Goal: Task Accomplishment & Management: Manage account settings

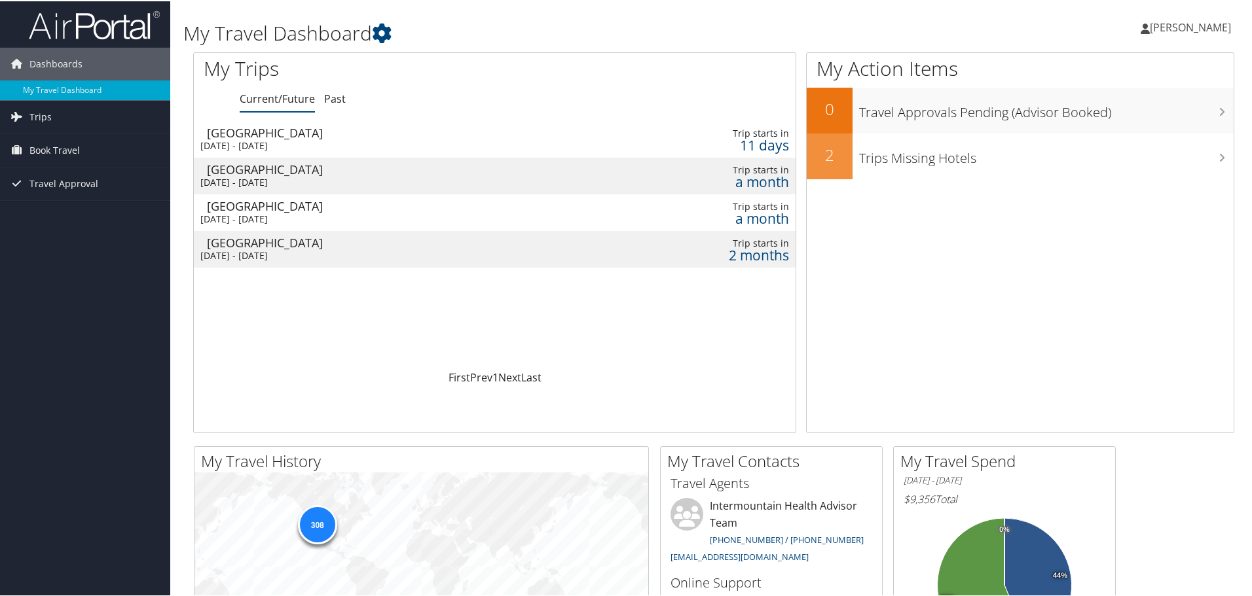
click at [657, 179] on div "a month" at bounding box center [714, 181] width 150 height 12
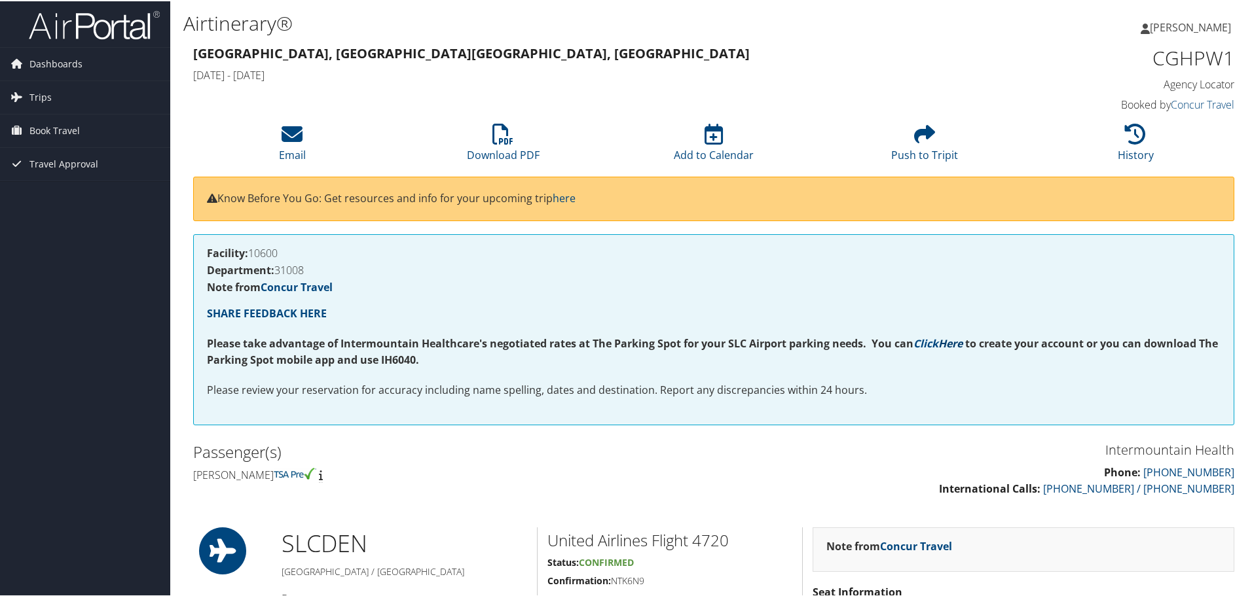
click at [947, 340] on link "Here" at bounding box center [950, 342] width 24 height 14
drag, startPoint x: 401, startPoint y: 359, endPoint x: 447, endPoint y: 363, distance: 46.0
click at [447, 363] on p "Please take advantage of Intermountain Healthcare's negotiated rates at The Par…" at bounding box center [713, 350] width 1013 height 33
click at [65, 62] on span "Dashboards" at bounding box center [55, 62] width 53 height 33
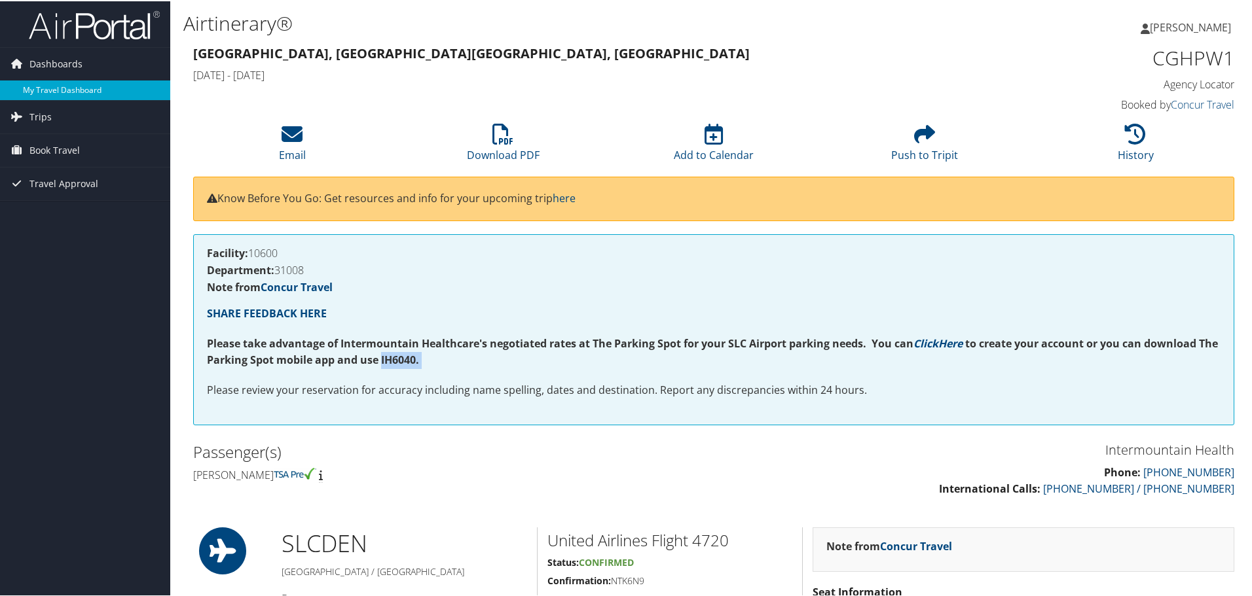
click at [75, 91] on link "My Travel Dashboard" at bounding box center [85, 89] width 170 height 20
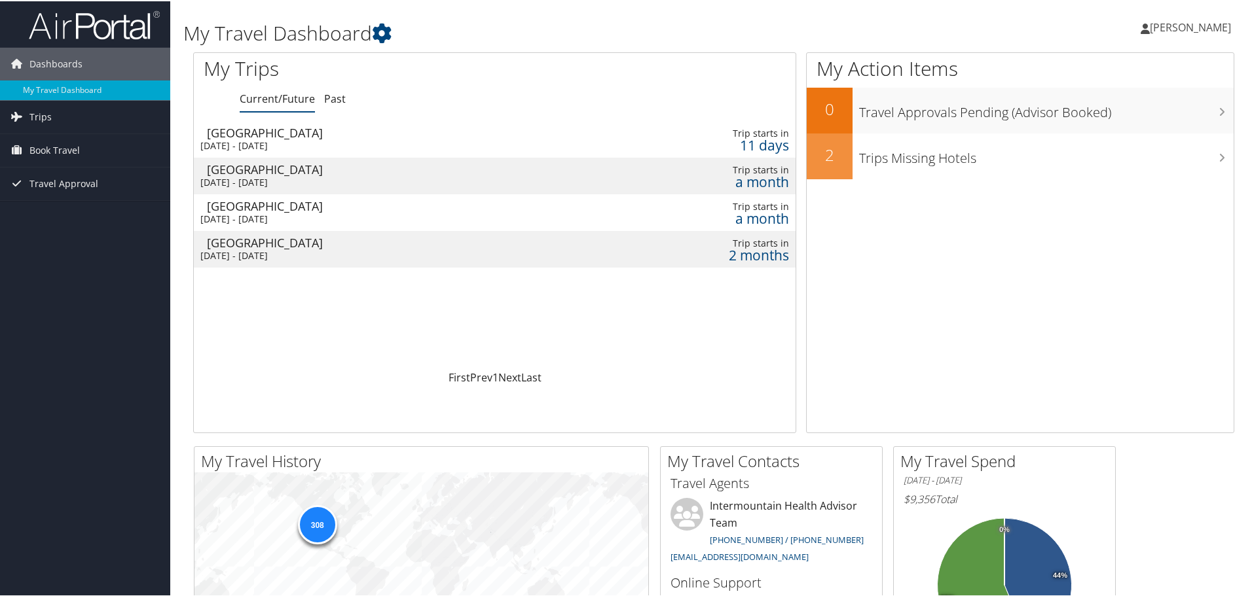
drag, startPoint x: 733, startPoint y: 179, endPoint x: 701, endPoint y: 180, distance: 32.1
click at [700, 180] on div "a month" at bounding box center [714, 181] width 150 height 12
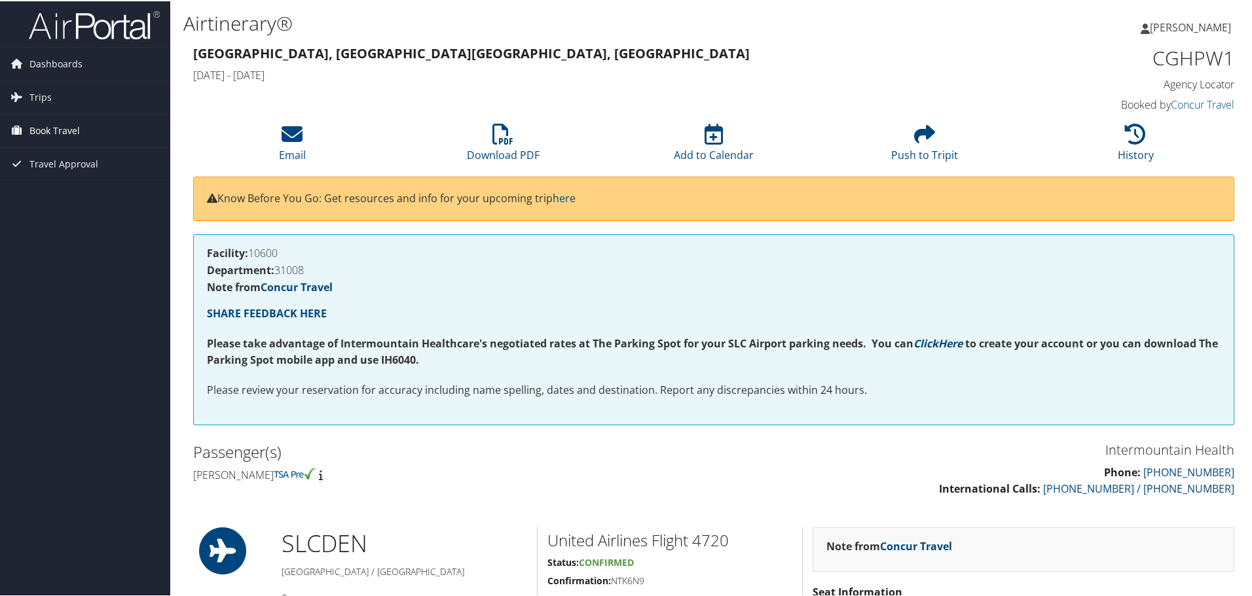
click at [43, 126] on span "Book Travel" at bounding box center [54, 129] width 50 height 33
click at [24, 94] on icon at bounding box center [17, 96] width 20 height 20
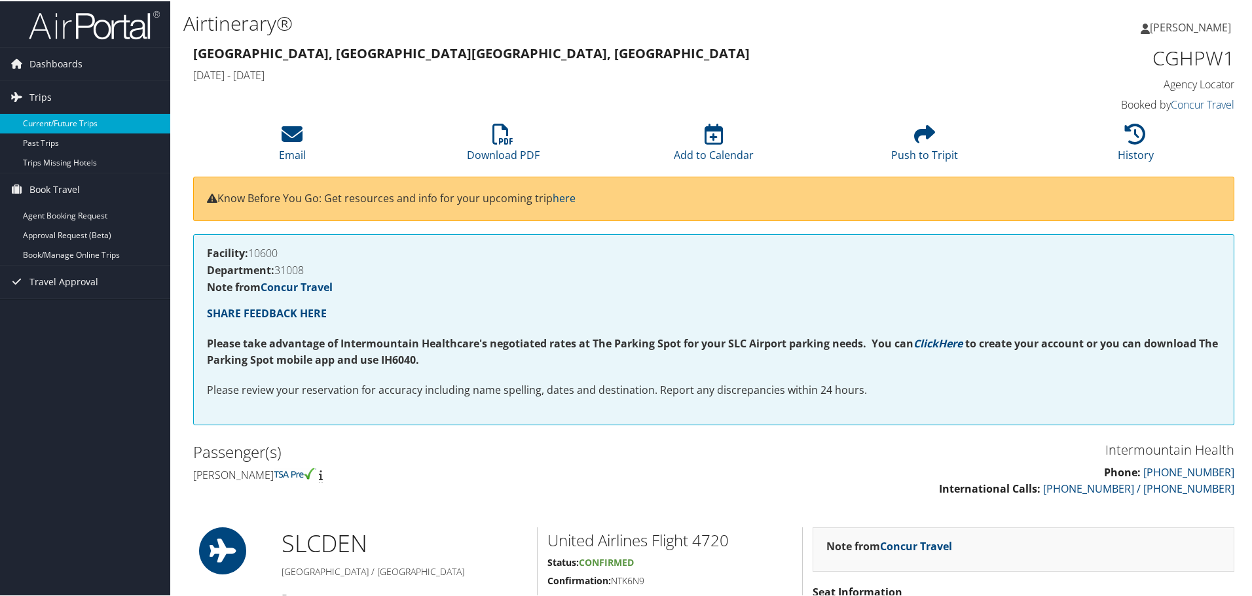
click at [65, 121] on link "Current/Future Trips" at bounding box center [85, 123] width 170 height 20
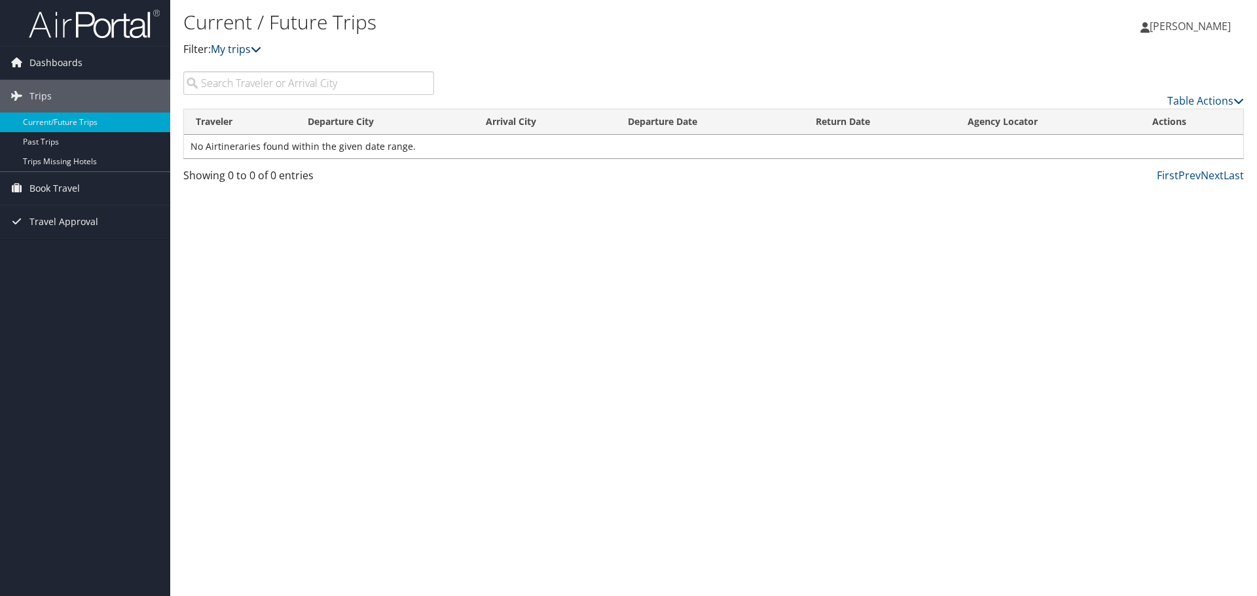
click at [253, 48] on link "My trips" at bounding box center [236, 49] width 50 height 14
click at [88, 118] on link "Current/Future Trips" at bounding box center [85, 123] width 170 height 20
click at [48, 61] on span "Dashboards" at bounding box center [55, 62] width 53 height 33
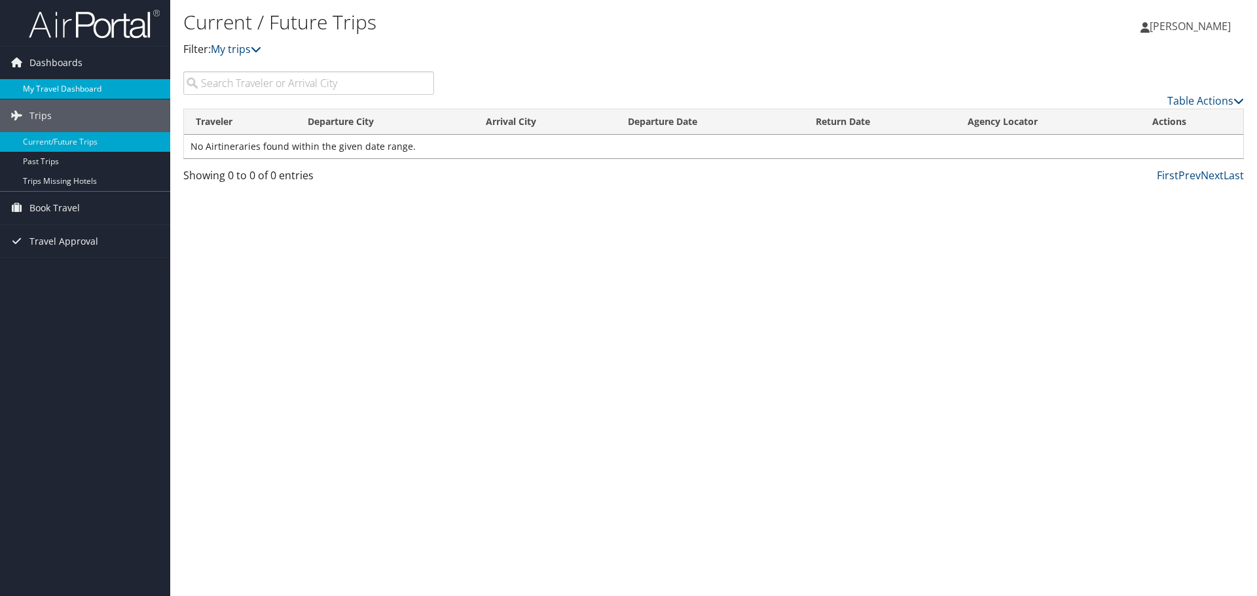
click at [52, 81] on link "My Travel Dashboard" at bounding box center [85, 89] width 170 height 20
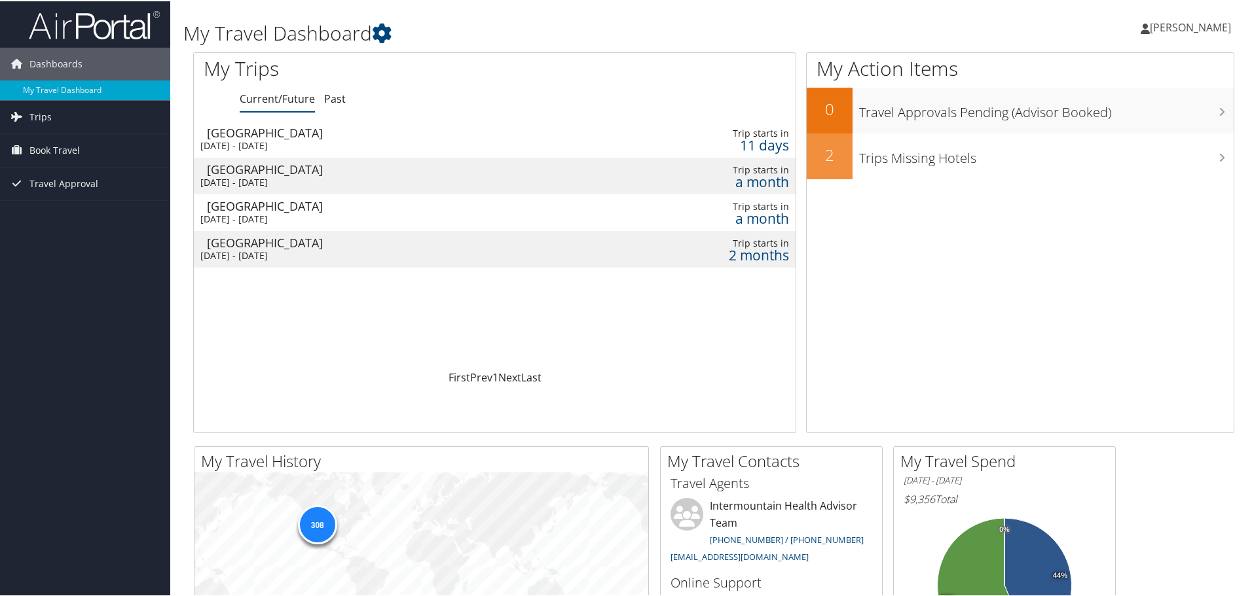
click at [527, 179] on div "[DATE] - [DATE]" at bounding box center [380, 181] width 360 height 12
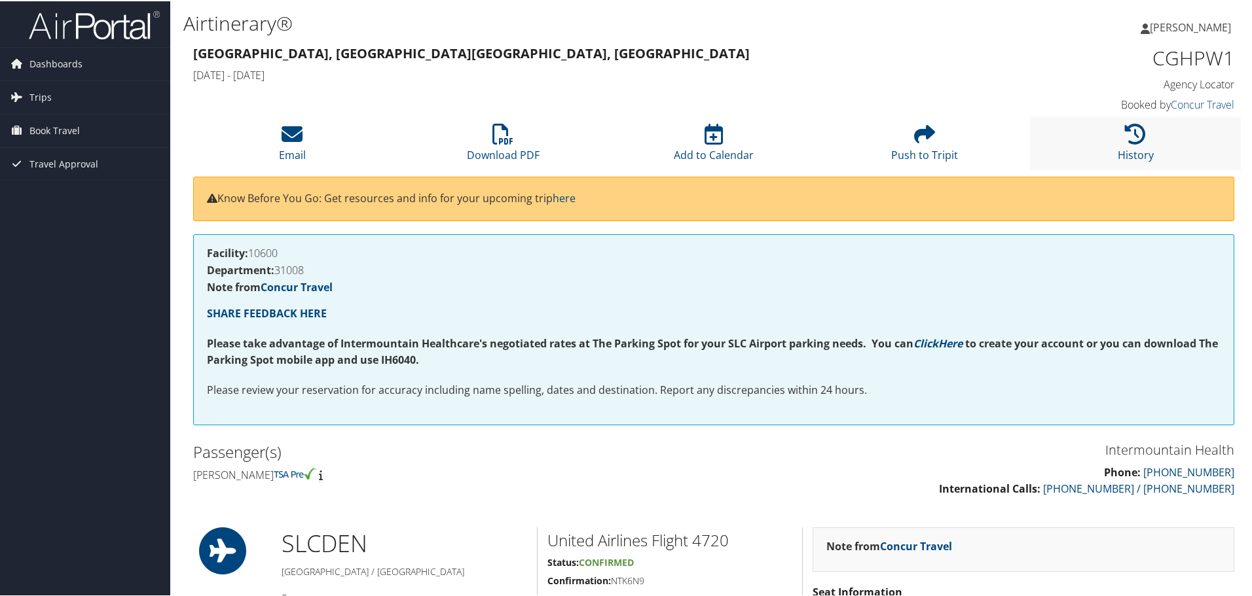
click at [1108, 135] on li "History" at bounding box center [1135, 142] width 211 height 53
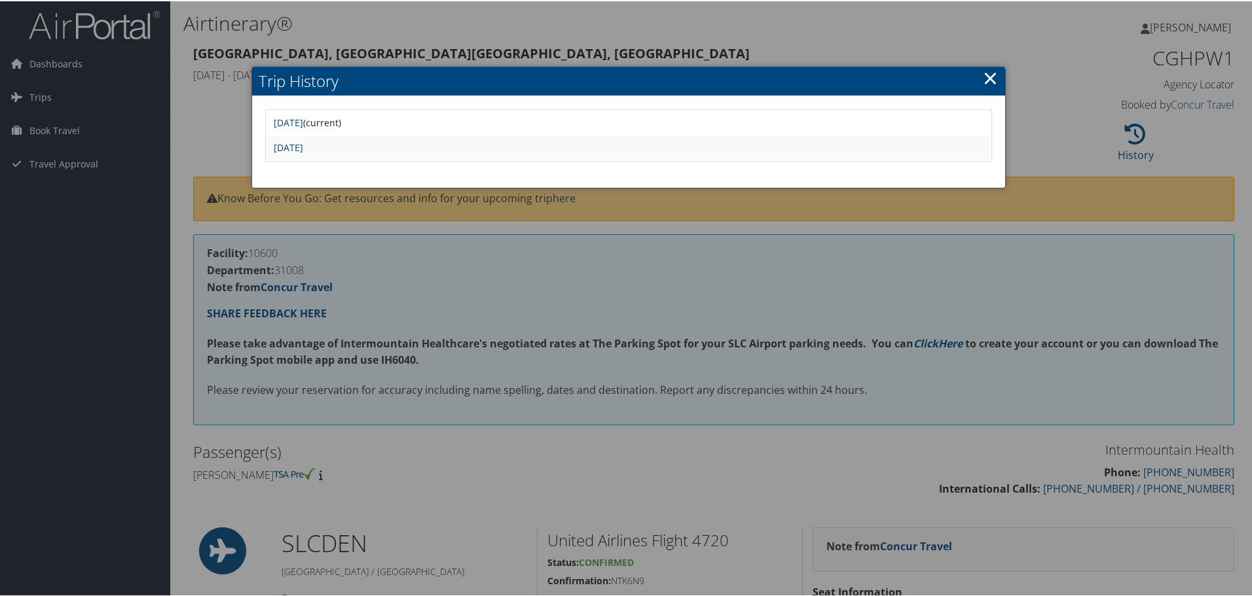
click at [984, 77] on link "×" at bounding box center [990, 76] width 15 height 26
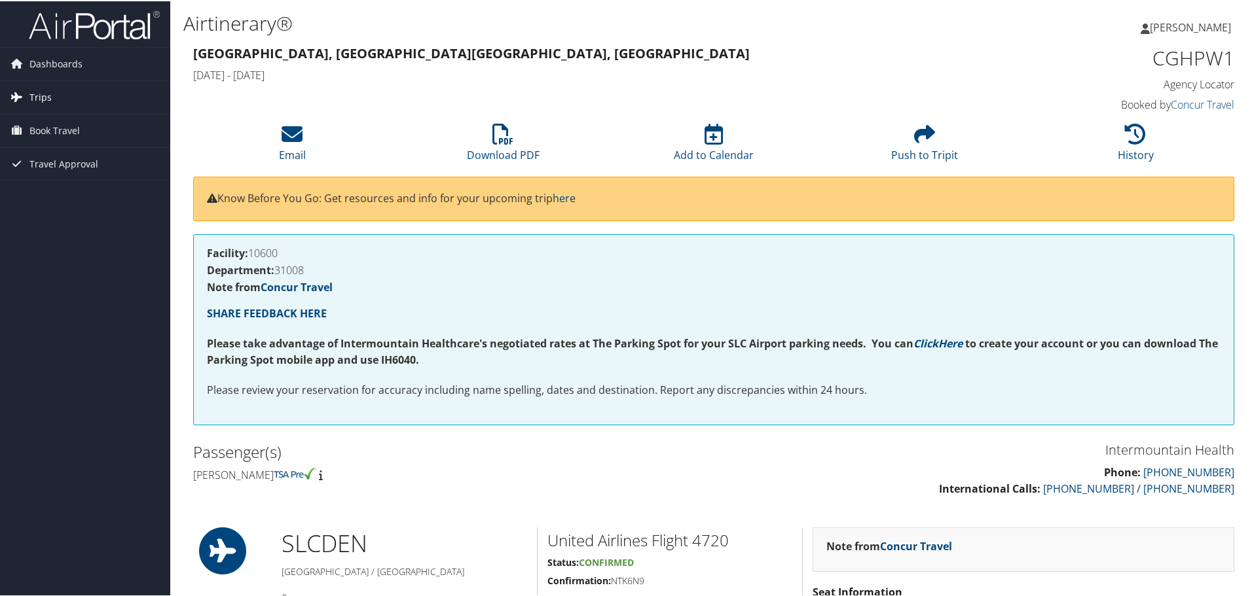
click at [35, 94] on span "Trips" at bounding box center [40, 96] width 22 height 33
click at [46, 162] on link "Trips Missing Hotels" at bounding box center [85, 162] width 170 height 20
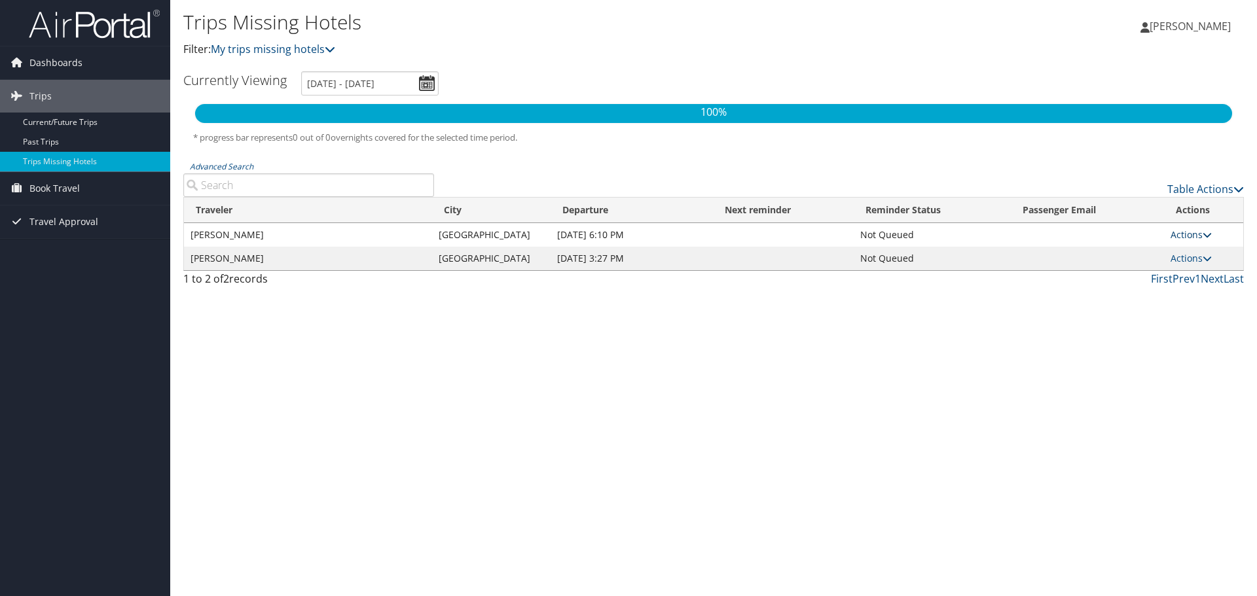
click at [1182, 232] on link "Actions" at bounding box center [1190, 234] width 41 height 12
click at [57, 99] on link "Trips" at bounding box center [85, 96] width 170 height 33
click at [31, 65] on span "Dashboards" at bounding box center [55, 62] width 53 height 33
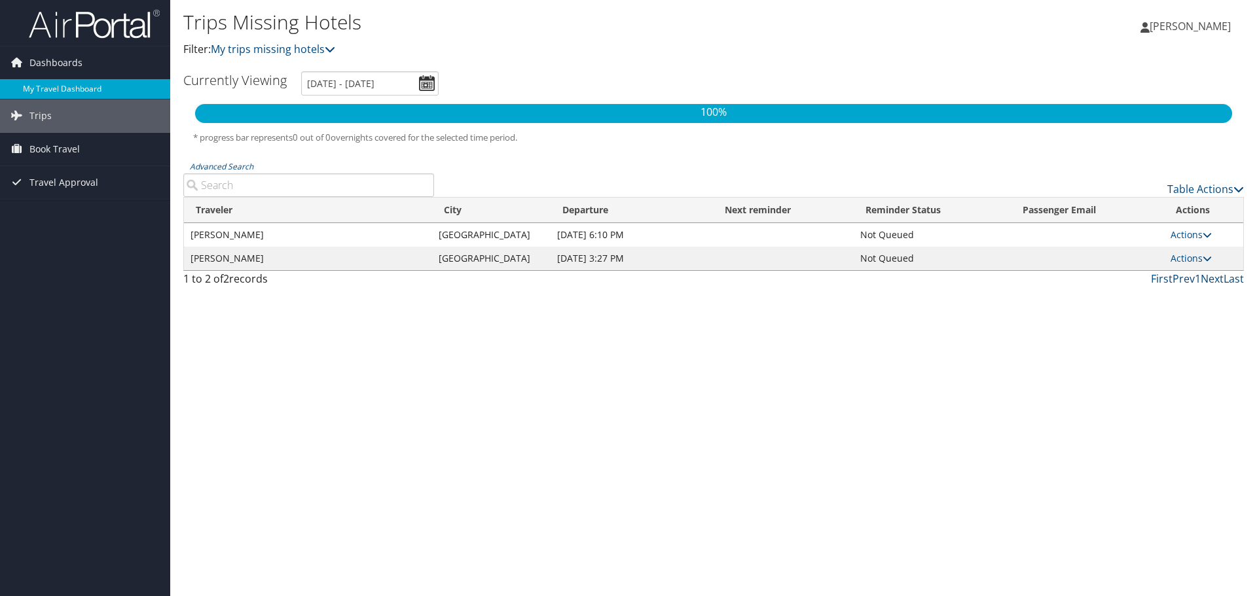
click at [40, 84] on link "My Travel Dashboard" at bounding box center [85, 89] width 170 height 20
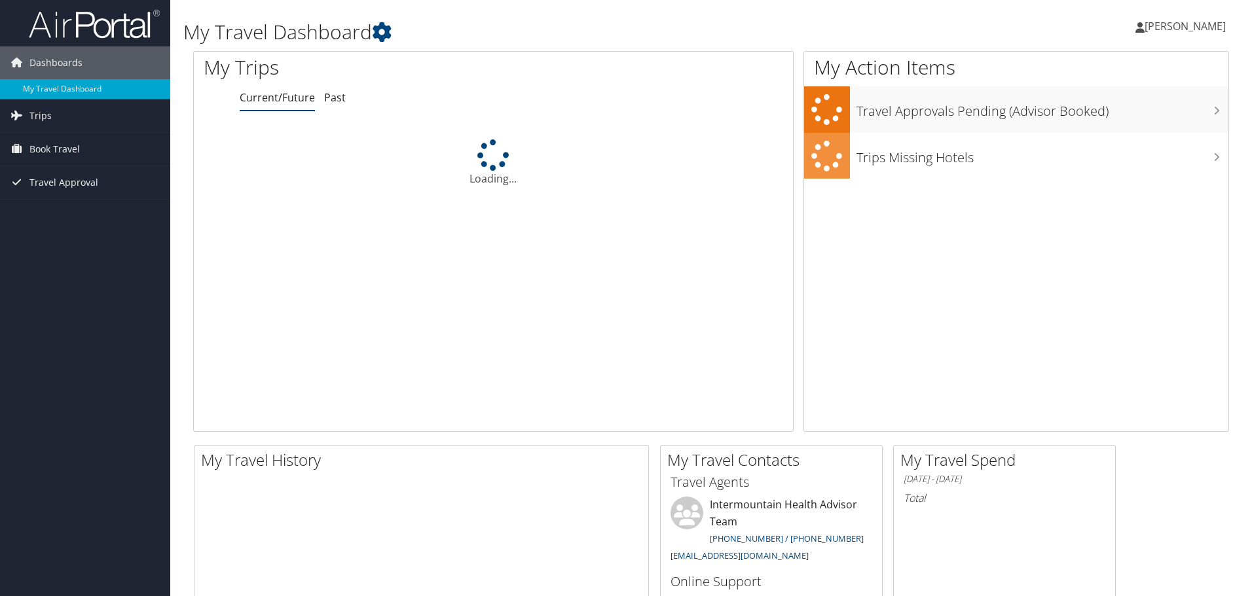
scroll to position [262, 0]
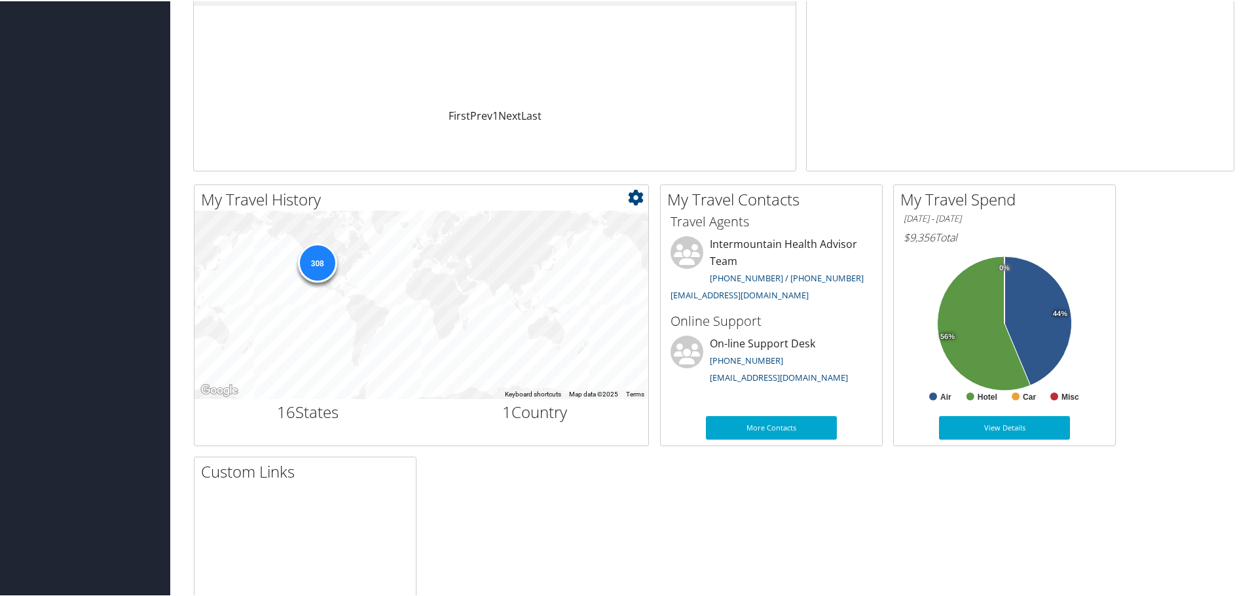
click at [312, 261] on div "308" at bounding box center [316, 261] width 39 height 39
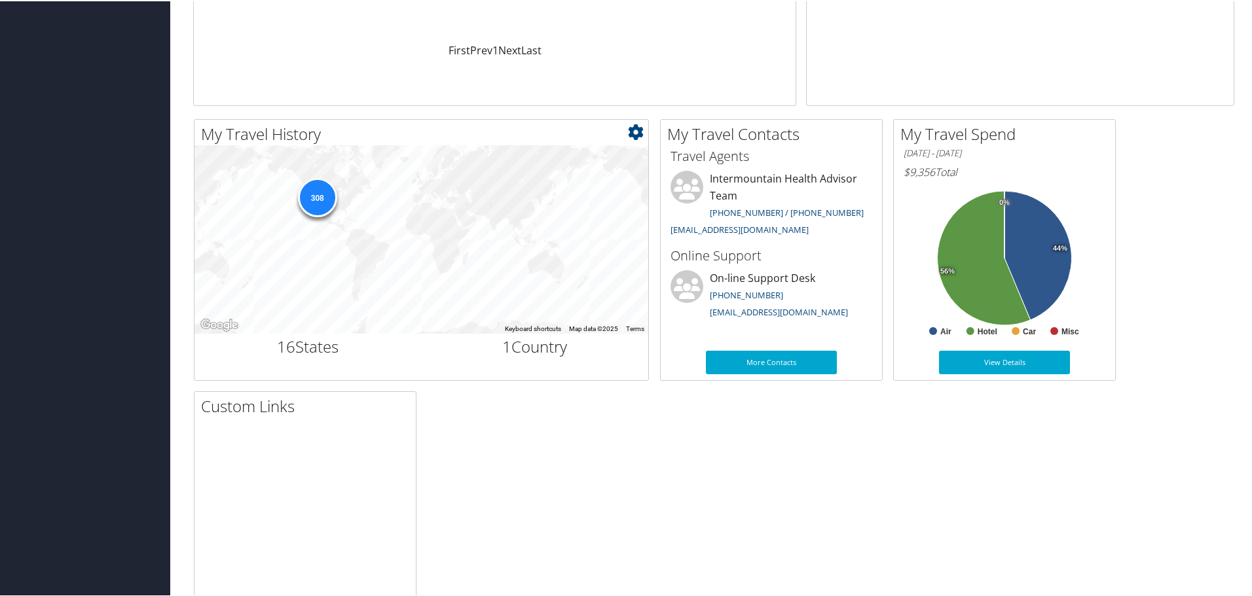
click at [323, 194] on div "308" at bounding box center [316, 196] width 39 height 39
click at [638, 134] on icon at bounding box center [636, 131] width 16 height 16
click at [525, 190] on link "Large" at bounding box center [557, 197] width 172 height 22
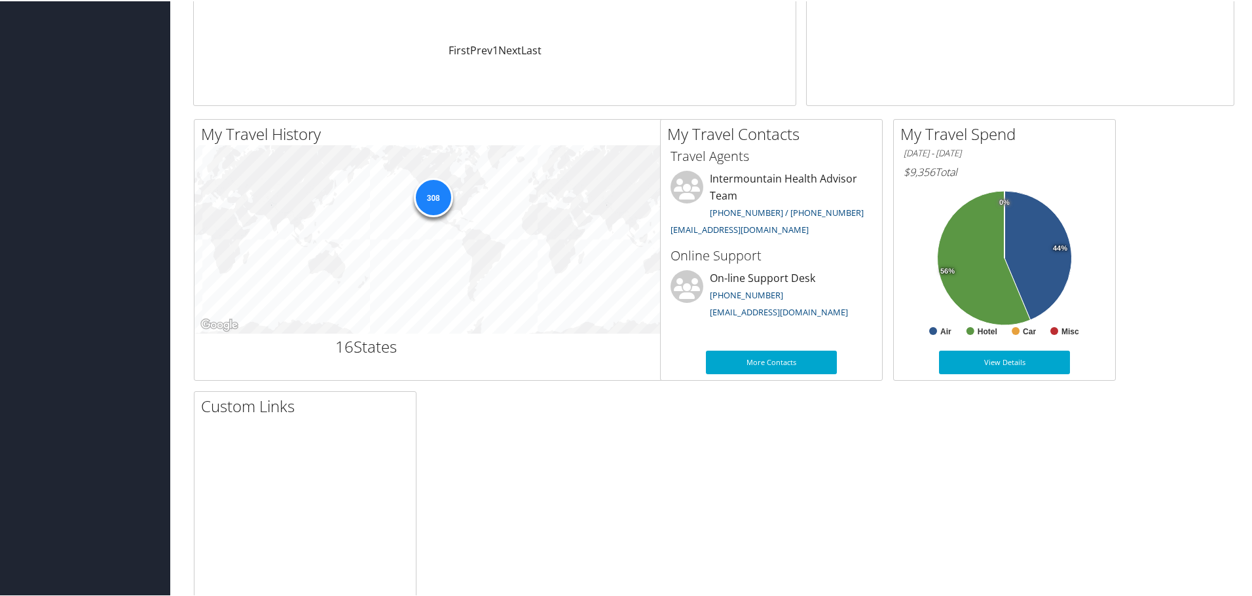
click at [618, 165] on div "308" at bounding box center [537, 238] width 686 height 189
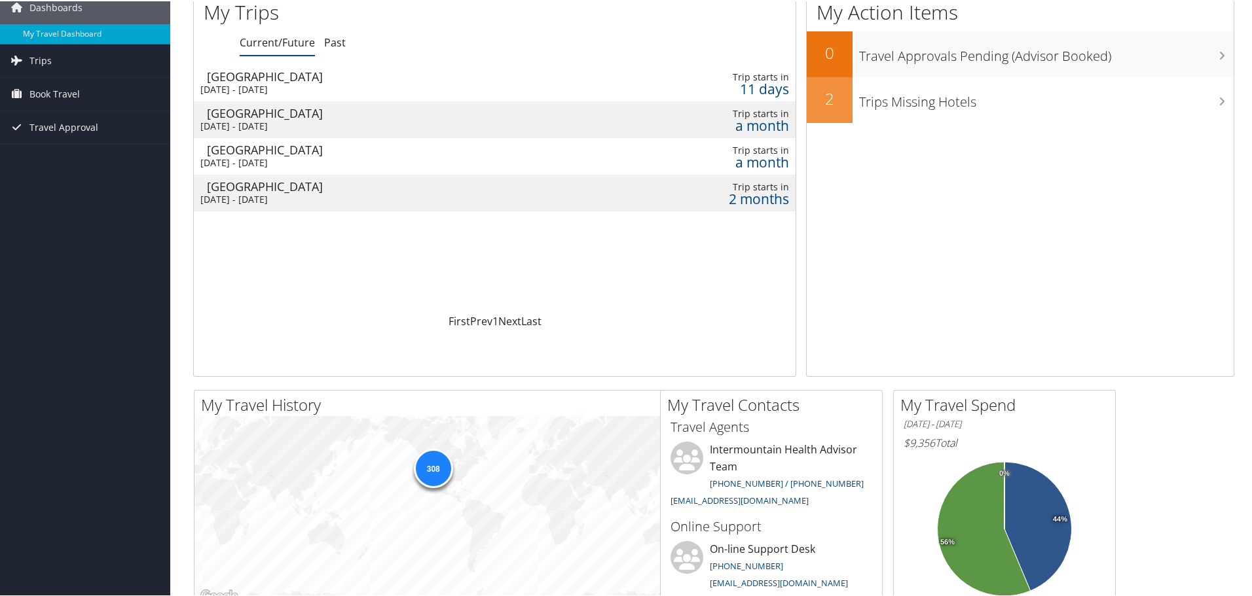
scroll to position [0, 0]
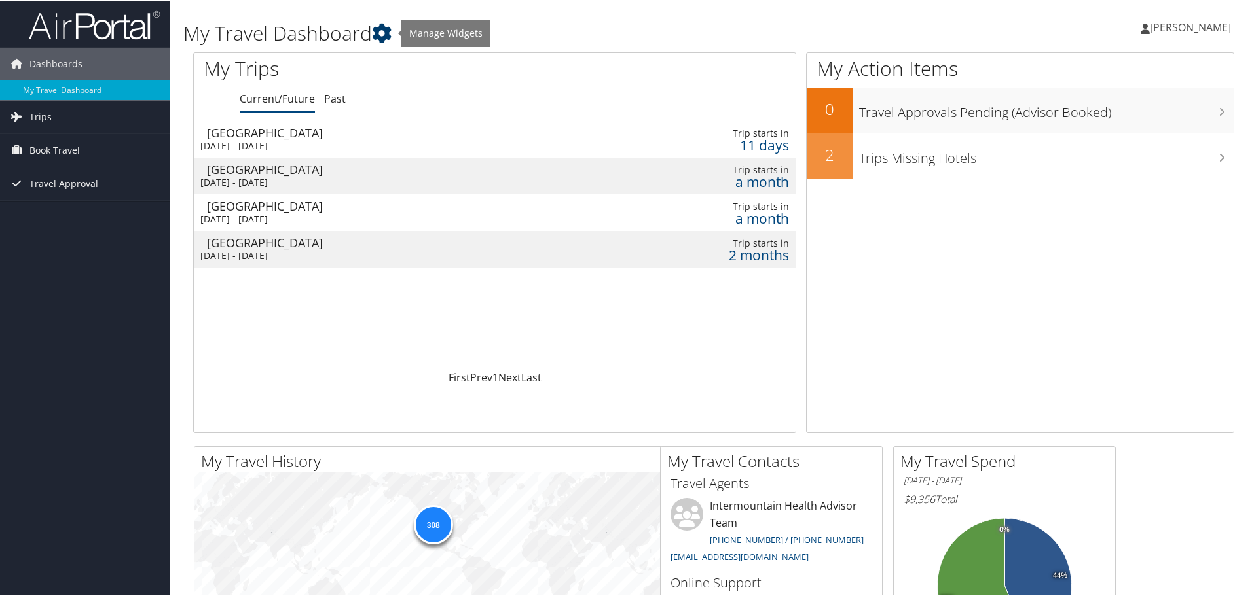
click at [390, 34] on icon at bounding box center [382, 32] width 20 height 20
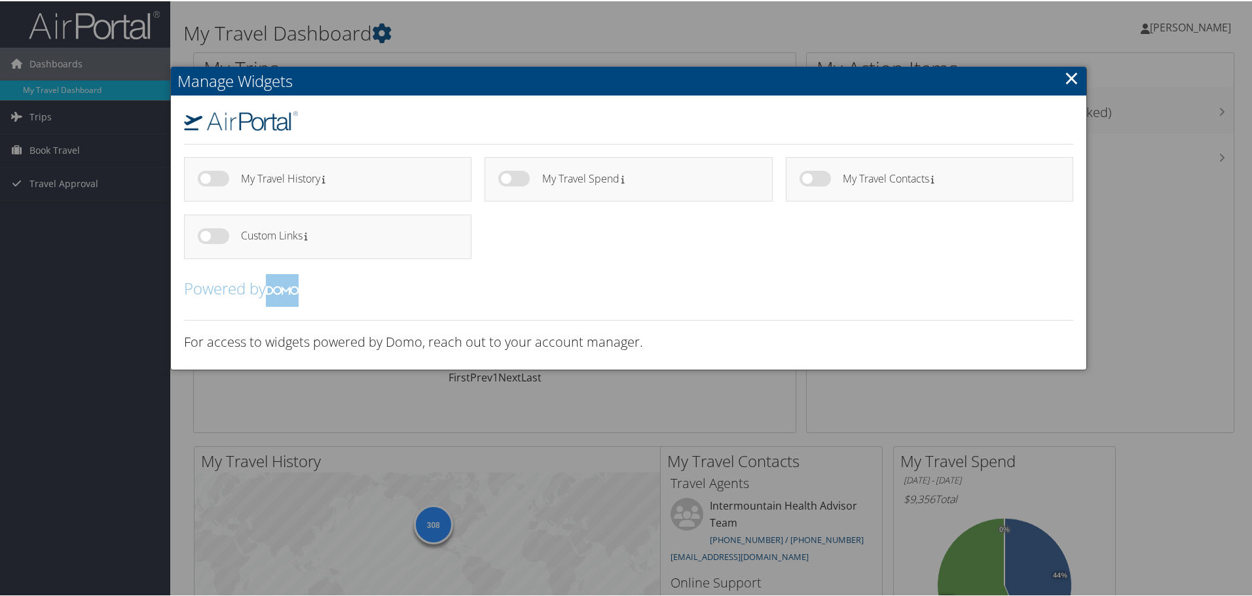
click at [723, 22] on div at bounding box center [628, 298] width 1257 height 596
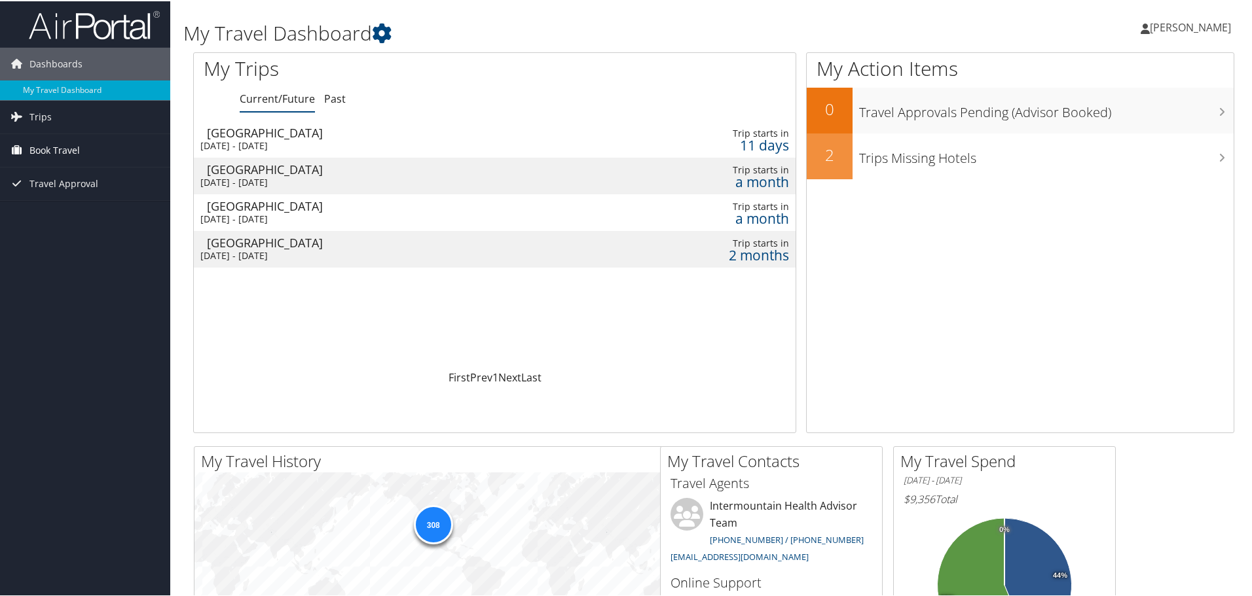
click at [60, 151] on span "Book Travel" at bounding box center [54, 149] width 50 height 33
click at [374, 172] on div "Grand Junction" at bounding box center [387, 168] width 360 height 12
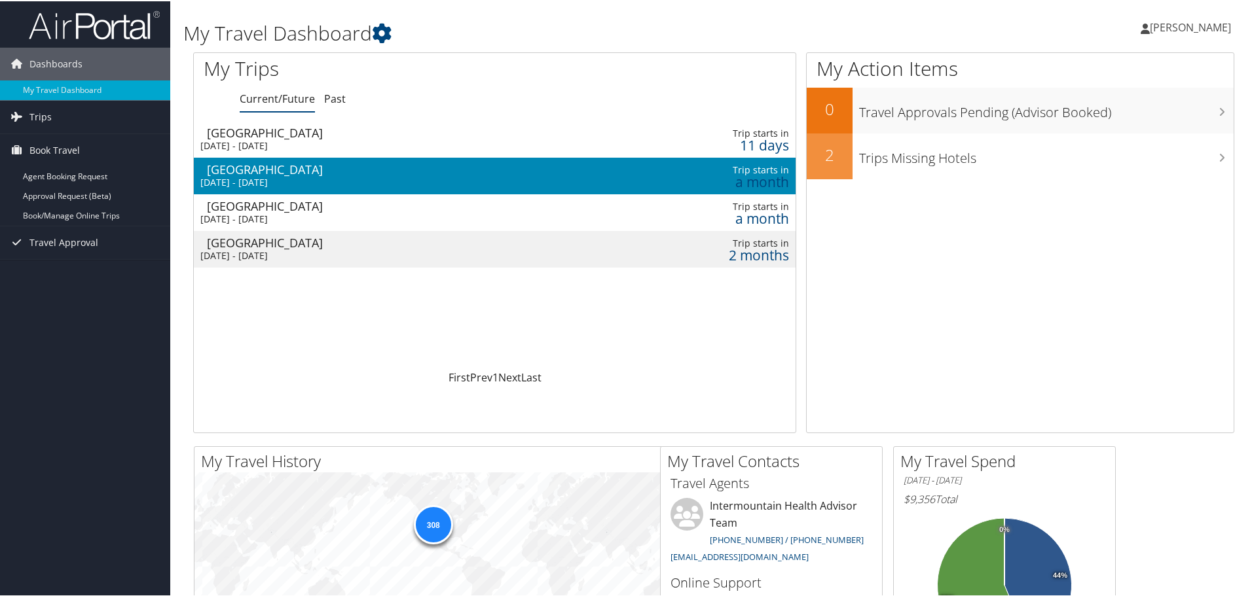
click at [374, 172] on div "Grand Junction" at bounding box center [387, 168] width 360 height 12
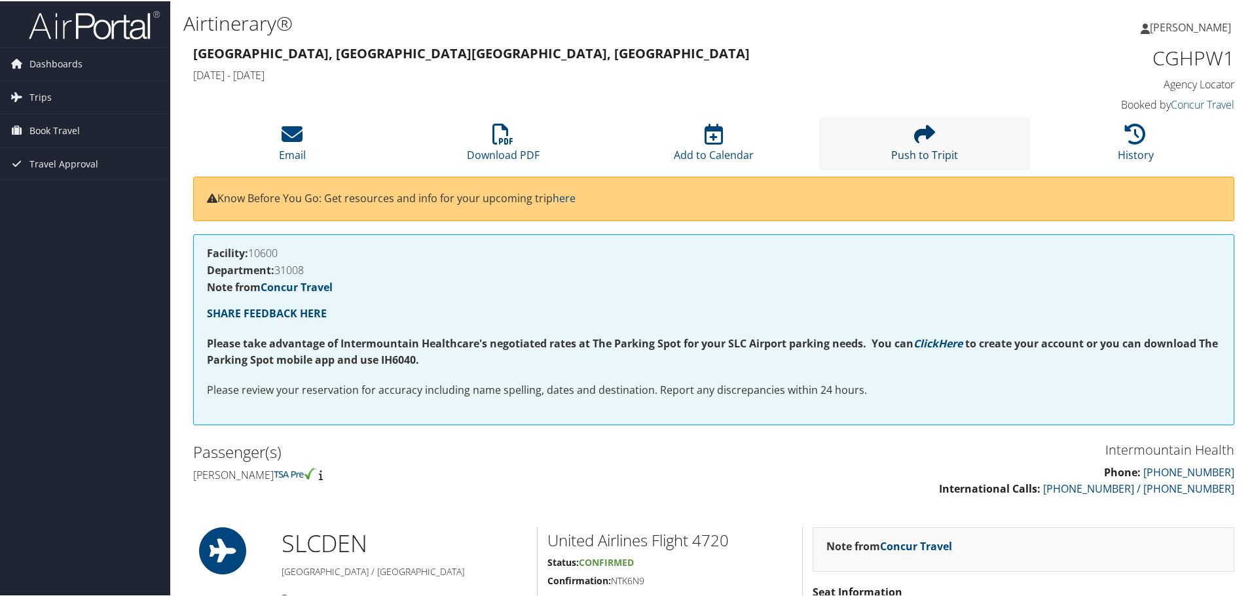
click at [941, 154] on link "Push to Tripit" at bounding box center [924, 145] width 67 height 31
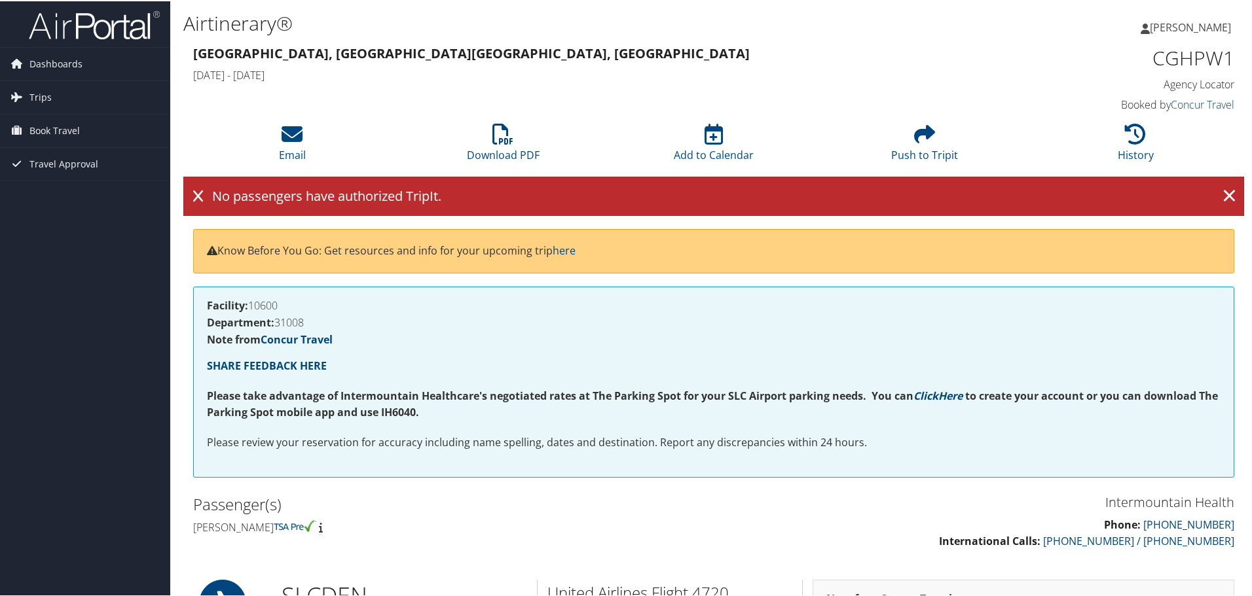
click at [201, 190] on icon at bounding box center [198, 195] width 10 height 13
click at [1220, 198] on link "×" at bounding box center [1228, 195] width 23 height 26
